Goal: Navigation & Orientation: Find specific page/section

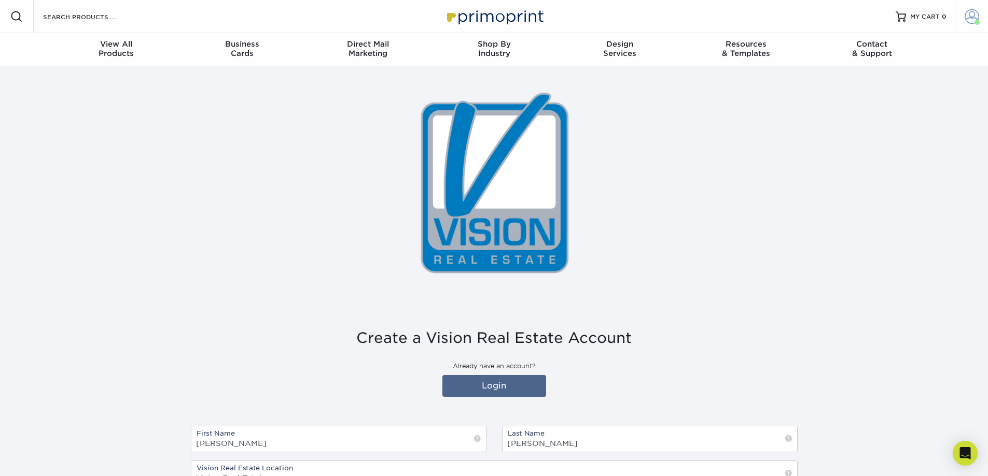
click at [972, 18] on span at bounding box center [971, 16] width 15 height 15
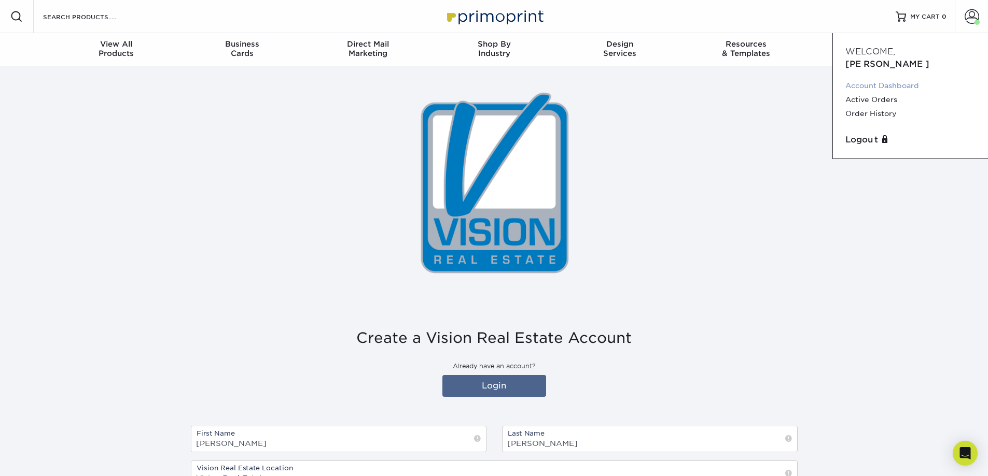
click at [875, 79] on link "Account Dashboard" at bounding box center [910, 86] width 130 height 14
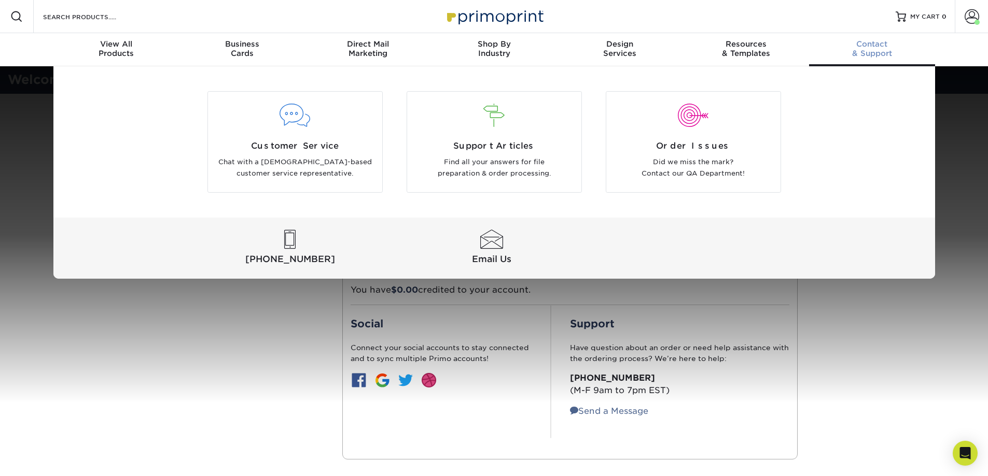
click at [860, 55] on div "Contact & Support" at bounding box center [872, 48] width 126 height 19
click at [867, 43] on span "Contact" at bounding box center [872, 43] width 126 height 9
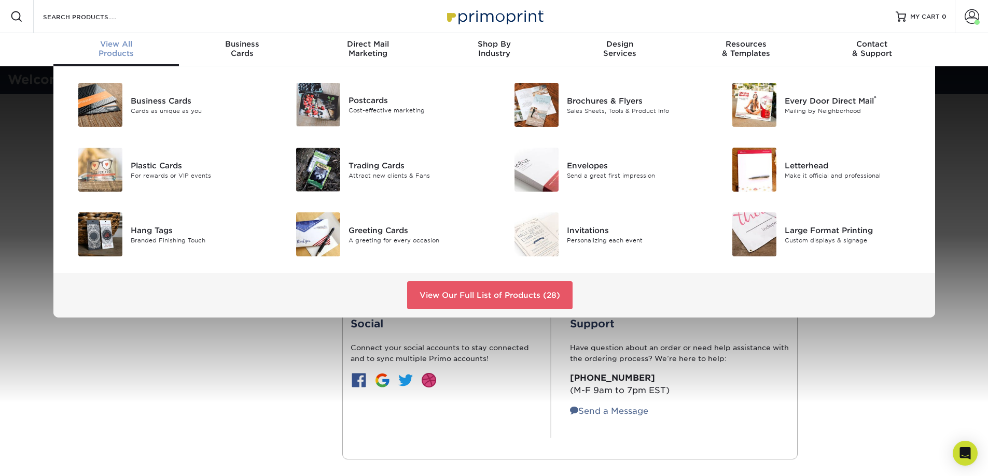
click at [108, 43] on span "View All" at bounding box center [116, 43] width 126 height 9
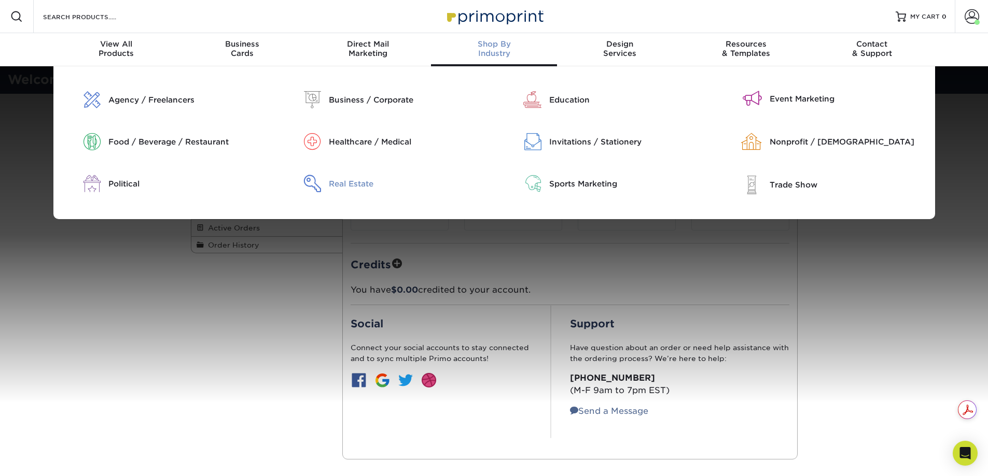
click at [338, 181] on div "Real Estate" at bounding box center [408, 183] width 158 height 11
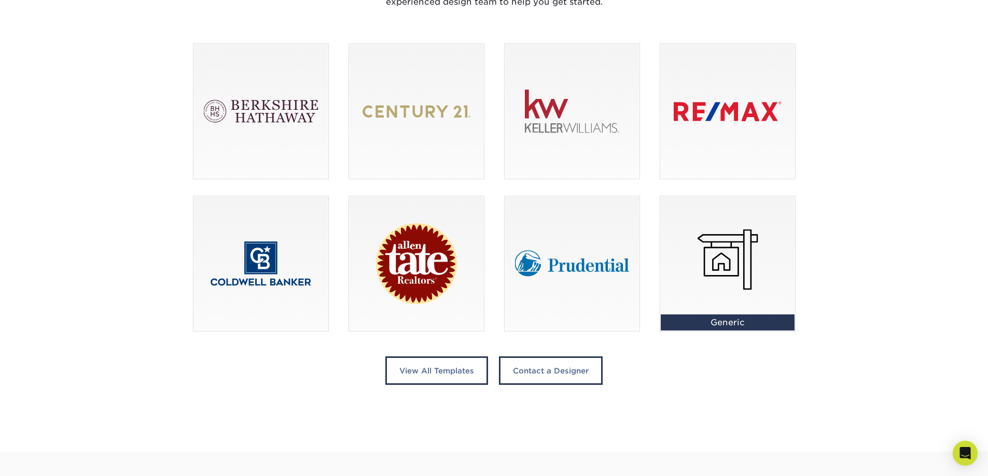
scroll to position [726, 0]
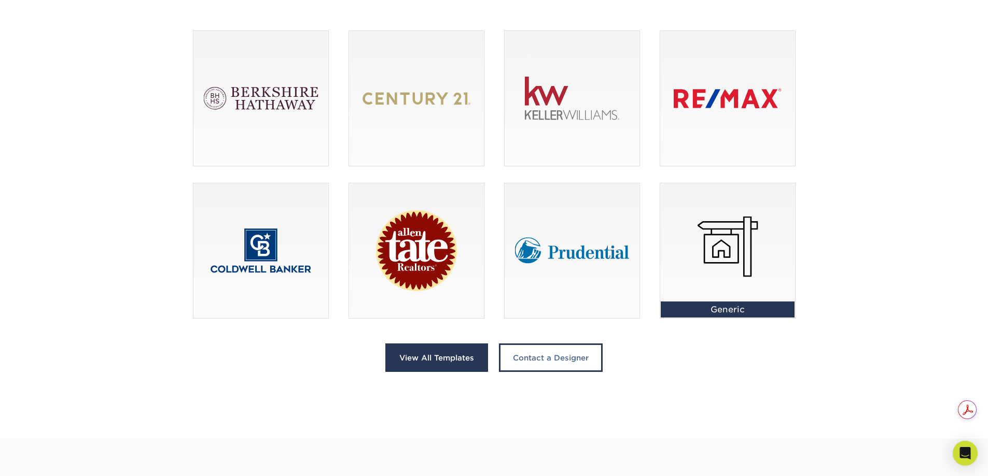
click at [422, 363] on link "View All Templates" at bounding box center [436, 358] width 103 height 29
